Goal: Task Accomplishment & Management: Use online tool/utility

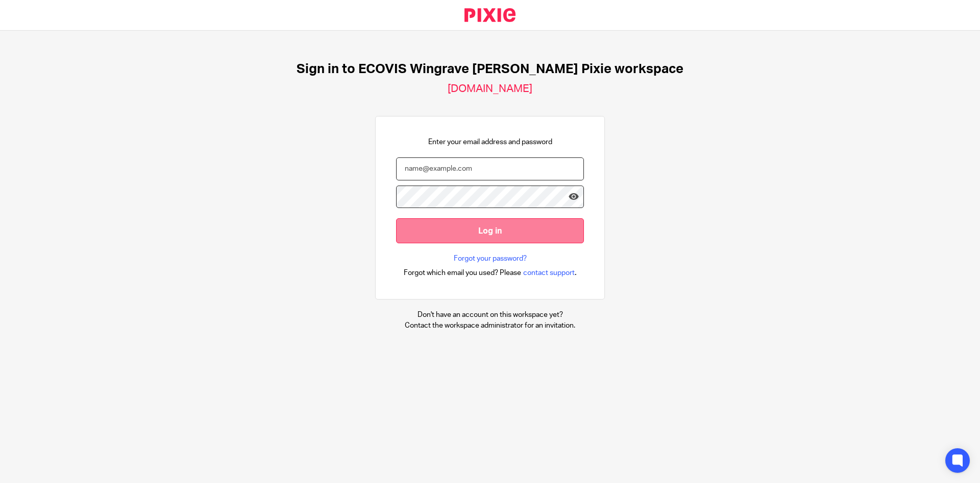
type input "[EMAIL_ADDRESS][DOMAIN_NAME]"
click at [474, 221] on input "Log in" at bounding box center [490, 230] width 188 height 25
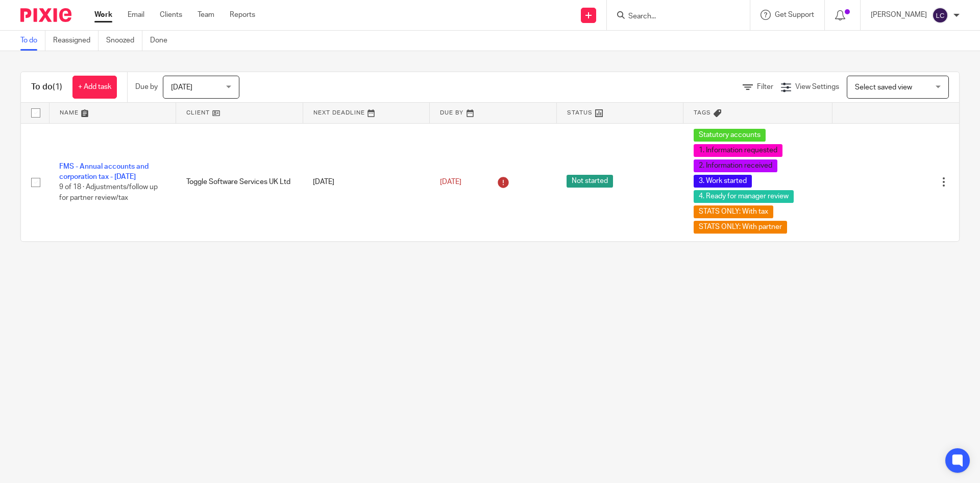
click at [651, 14] on input "Search" at bounding box center [674, 16] width 92 height 9
type input "ziri"
click at [654, 39] on link at bounding box center [700, 39] width 149 height 15
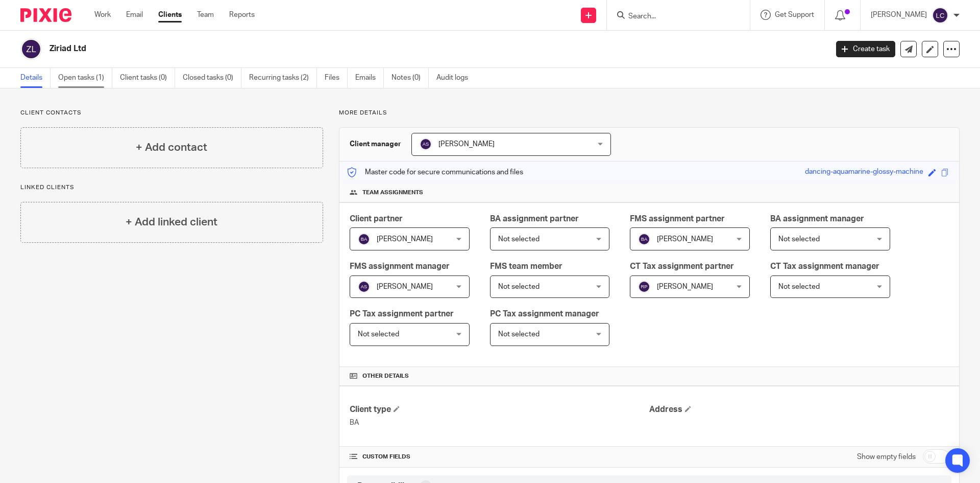
click at [83, 80] on link "Open tasks (1)" at bounding box center [85, 78] width 54 height 20
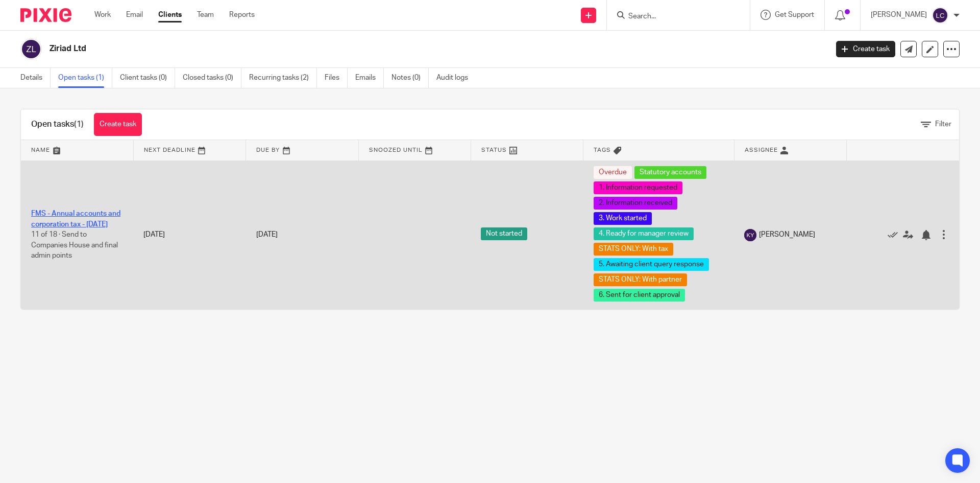
click at [74, 211] on link "FMS - Annual accounts and corporation tax - [DATE]" at bounding box center [75, 218] width 89 height 17
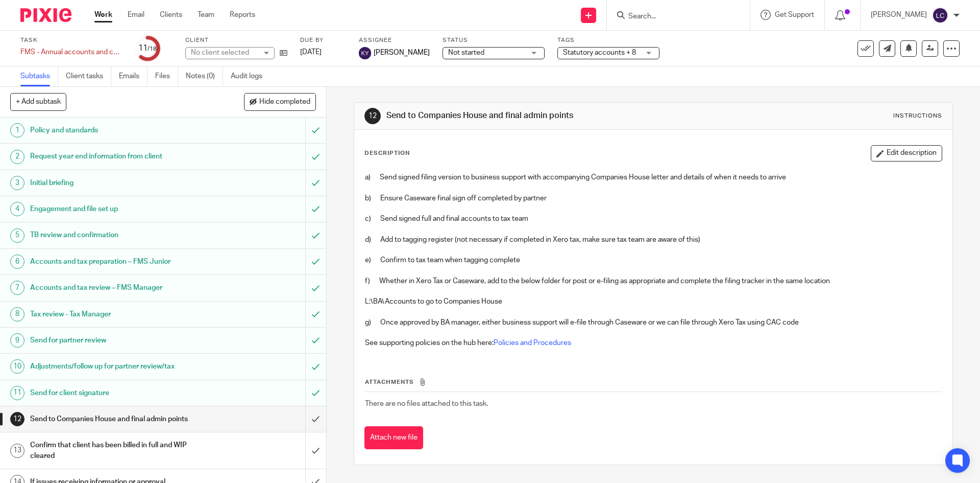
scroll to position [133, 0]
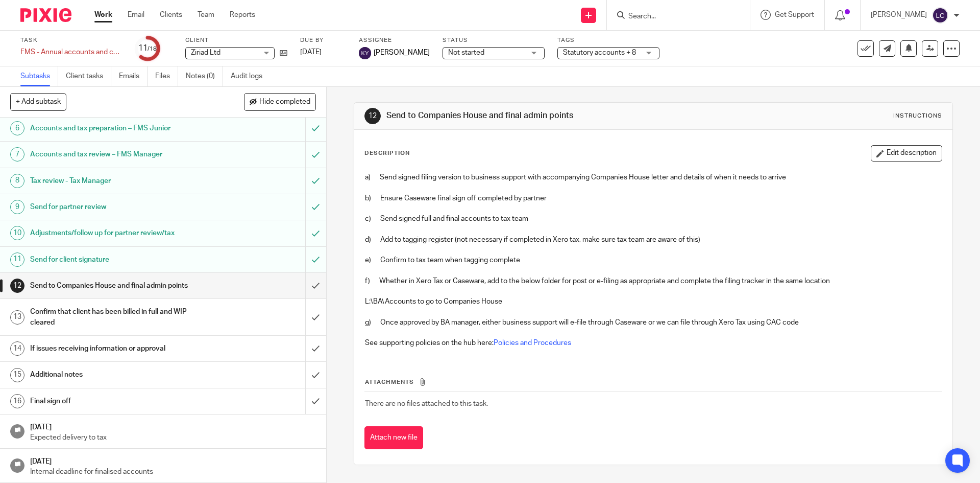
click at [116, 309] on h1 "Confirm that client has been billed in full and WIP cleared" at bounding box center [118, 317] width 177 height 26
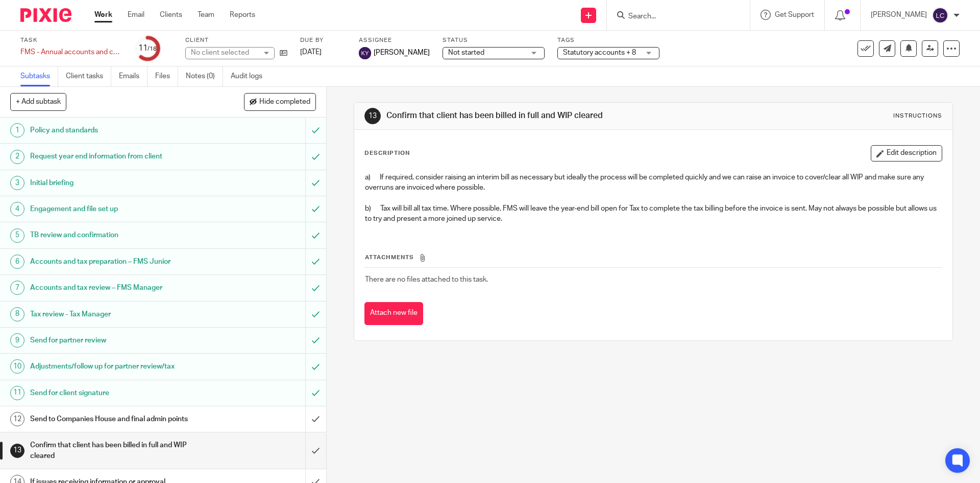
click at [99, 413] on h1 "Send to Companies House and final admin points" at bounding box center [118, 418] width 177 height 15
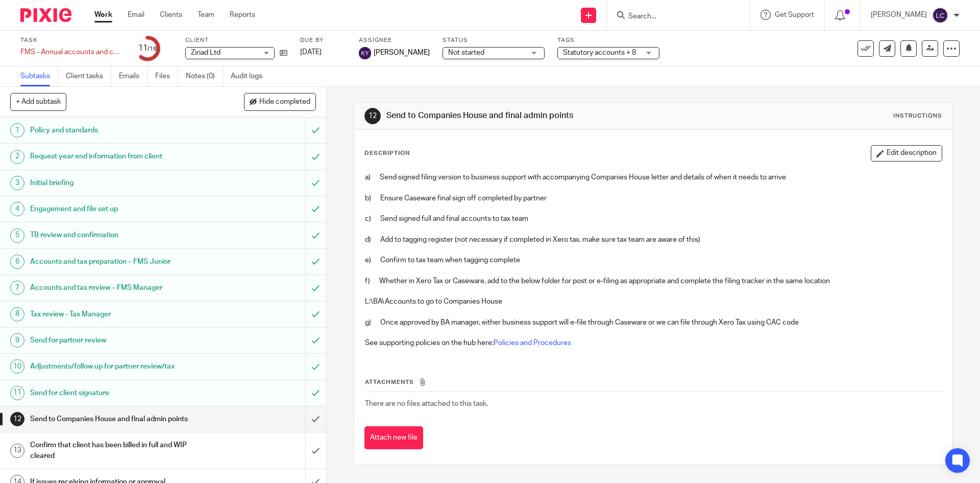
drag, startPoint x: 441, startPoint y: 309, endPoint x: 388, endPoint y: 308, distance: 53.6
click at [388, 308] on p at bounding box center [653, 311] width 577 height 10
drag, startPoint x: 360, startPoint y: 302, endPoint x: 504, endPoint y: 307, distance: 144.6
click at [504, 307] on div "a) Send signed filing version to business support with accompanying Companies H…" at bounding box center [653, 261] width 587 height 189
copy p "L:\BA\Accounts to go to Companies House"
